Goal: Communication & Community: Answer question/provide support

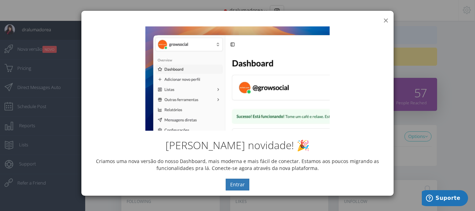
click at [383, 17] on button "×" at bounding box center [385, 20] width 5 height 9
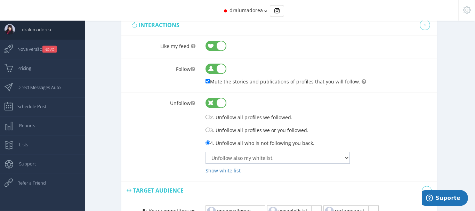
scroll to position [520, 0]
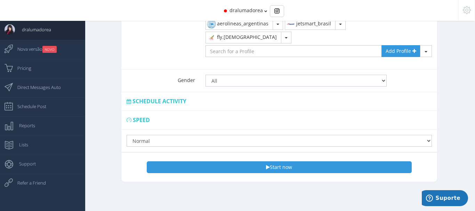
click at [310, 177] on div "Start now Pause" at bounding box center [279, 167] width 305 height 22
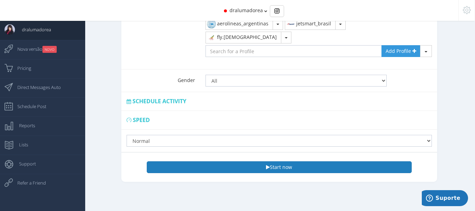
click at [305, 170] on button "Start now" at bounding box center [279, 167] width 265 height 12
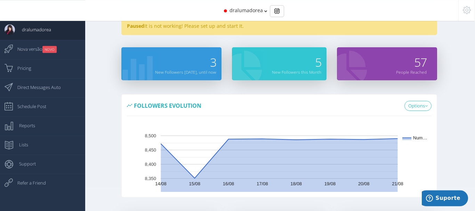
scroll to position [0, 0]
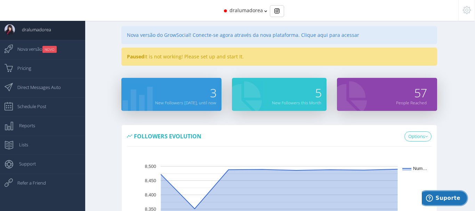
click at [442, 195] on span "Suporte" at bounding box center [448, 198] width 25 height 6
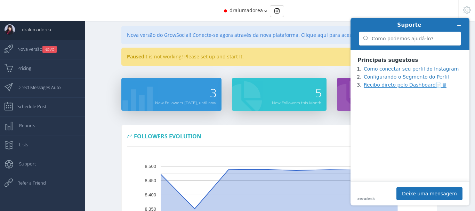
click at [398, 88] on link "Recibo direto pelo Dashboard📄🖥" at bounding box center [405, 85] width 83 height 6
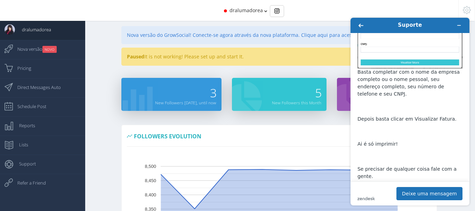
scroll to position [67, 0]
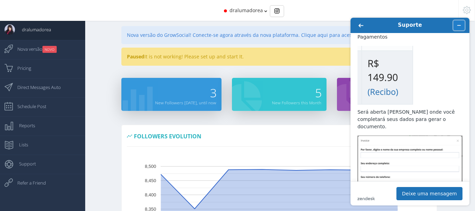
click at [459, 25] on icon "Minimizar widget" at bounding box center [458, 25] width 5 height 5
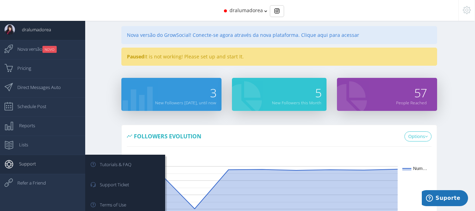
click at [15, 163] on span "Support" at bounding box center [24, 163] width 24 height 17
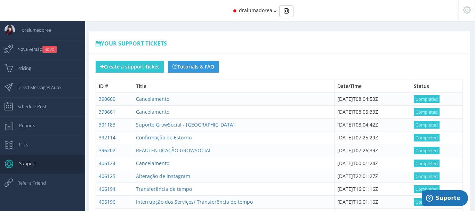
scroll to position [59, 0]
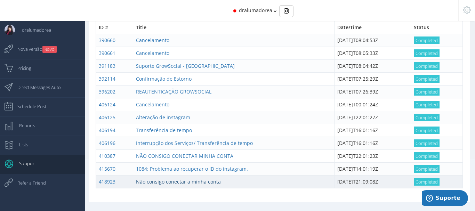
click at [200, 183] on link "Não consigo conectar a minha conta" at bounding box center [178, 181] width 85 height 7
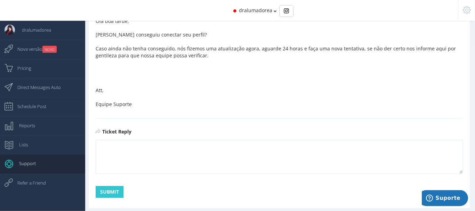
scroll to position [170, 0]
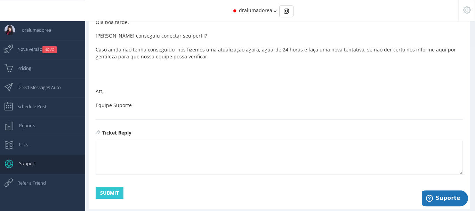
click at [350, 156] on textarea at bounding box center [279, 158] width 367 height 34
type textarea "Ainda não está funcionando!!!!"
click at [114, 187] on button "Submit" at bounding box center [110, 193] width 28 height 12
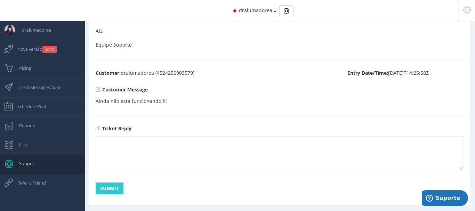
scroll to position [232, 0]
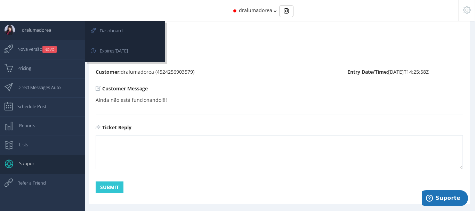
click at [28, 32] on span "dralumadorea" at bounding box center [33, 29] width 36 height 17
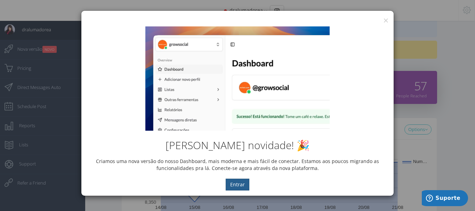
click at [240, 180] on button "Entrar" at bounding box center [238, 185] width 24 height 12
